Goal: Task Accomplishment & Management: Use online tool/utility

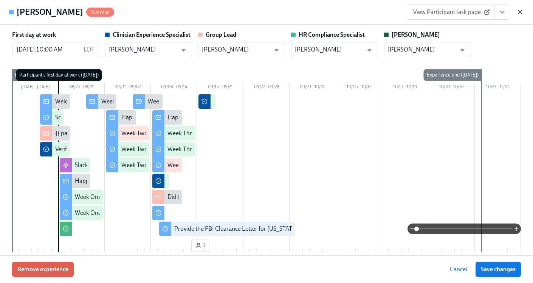
scroll to position [0, 10721]
click at [519, 9] on icon "button" at bounding box center [521, 12] width 8 height 8
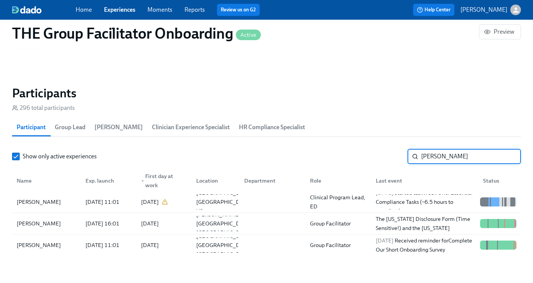
drag, startPoint x: 452, startPoint y: 160, endPoint x: 401, endPoint y: 147, distance: 52.9
click at [401, 147] on section "Participants 296 total participants Participant Group Lead [PERSON_NAME] Clinic…" at bounding box center [266, 171] width 509 height 173
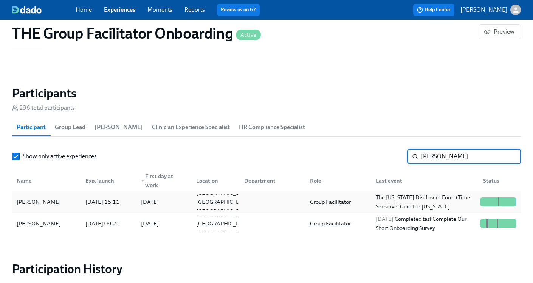
type input "[PERSON_NAME]"
click at [361, 202] on div "Group Facilitator" at bounding box center [337, 201] width 66 height 15
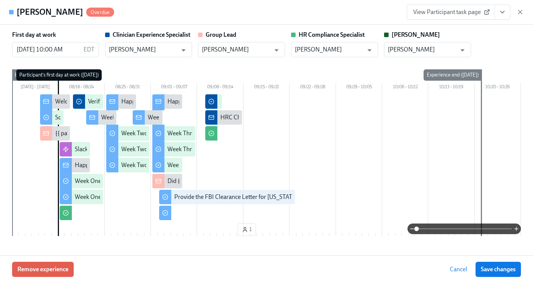
click at [501, 11] on icon "View task page" at bounding box center [503, 12] width 4 height 2
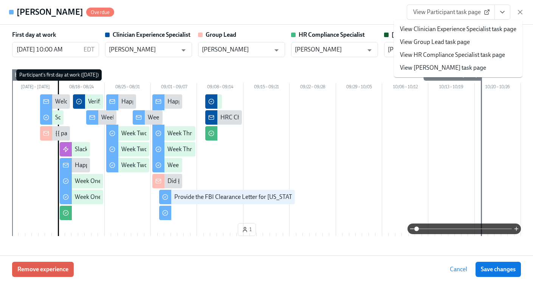
click at [435, 53] on link "View HR Compliance Specialist task page" at bounding box center [452, 55] width 105 height 8
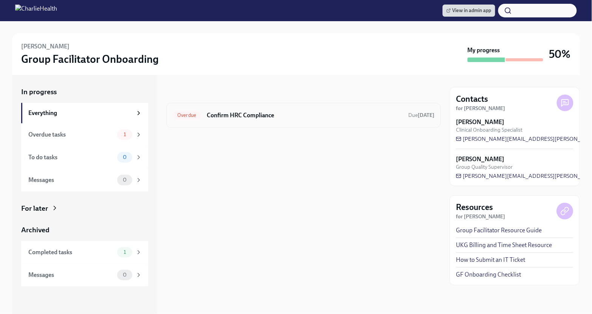
click at [276, 118] on h6 "Confirm HRC Compliance" at bounding box center [305, 115] width 196 height 8
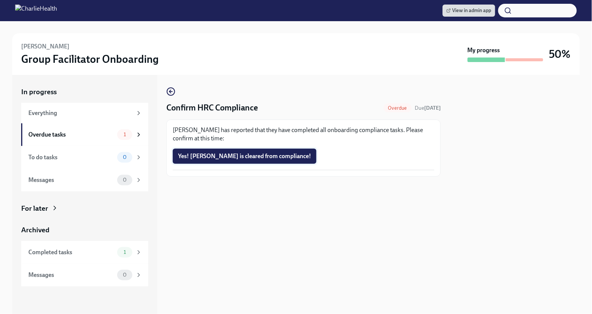
click at [223, 158] on span "Yes! [PERSON_NAME] is cleared from compliance!" at bounding box center [244, 156] width 133 height 8
